Goal: Navigation & Orientation: Find specific page/section

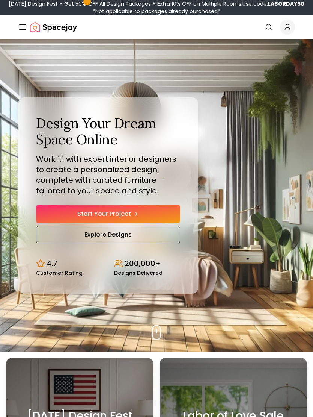
click at [269, 168] on div "Design Your Dream Space Online Work 1:1 with expert interior designers to creat…" at bounding box center [156, 195] width 313 height 313
click at [243, 180] on div "Design Your Dream Space Online Work 1:1 with expert interior designers to creat…" at bounding box center [156, 195] width 313 height 313
click at [228, 107] on div "Design Your Dream Space Online Work 1:1 with expert interior designers to creat…" at bounding box center [156, 195] width 313 height 313
click at [137, 242] on link "Explore Designs" at bounding box center [108, 234] width 144 height 17
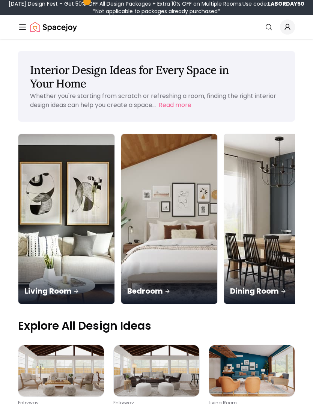
click at [275, 28] on link "Search" at bounding box center [269, 27] width 17 height 14
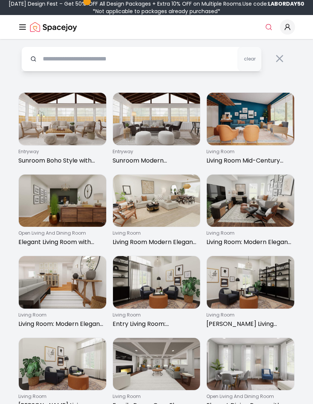
click at [66, 60] on input "text" at bounding box center [141, 59] width 240 height 25
type input "**********"
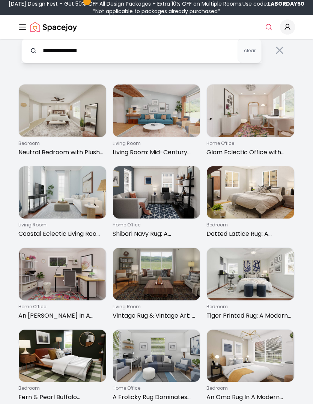
scroll to position [8, 0]
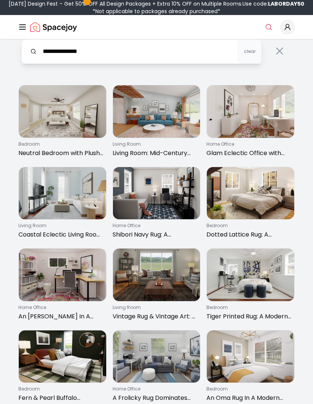
click at [62, 208] on img at bounding box center [63, 193] width 88 height 53
